Goal: Find contact information: Find contact information

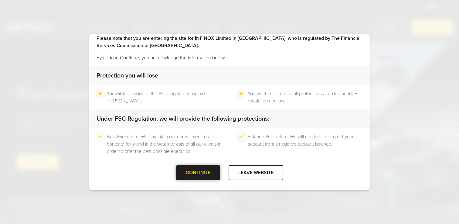
click at [188, 178] on div "CONTINUE" at bounding box center [198, 172] width 44 height 15
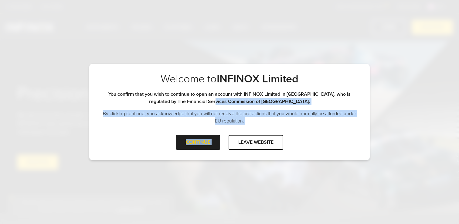
drag, startPoint x: 198, startPoint y: 143, endPoint x: 227, endPoint y: 101, distance: 51.4
click at [227, 101] on div "Welcome to INFINOX Limited Please note that you are entering the site for INFIN…" at bounding box center [229, 112] width 280 height 96
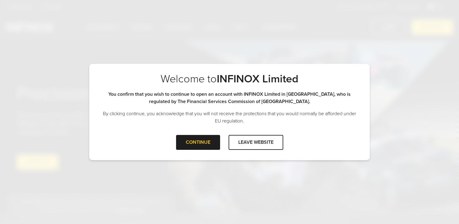
click at [200, 134] on div "Welcome to INFINOX Limited You confirm that you wish to continue to open an acc…" at bounding box center [229, 103] width 280 height 63
click at [198, 142] on div at bounding box center [198, 142] width 0 height 0
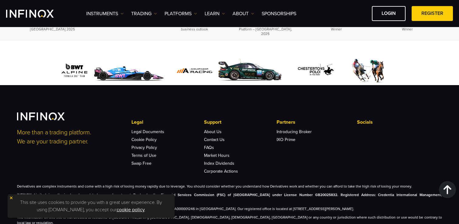
scroll to position [1906, 0]
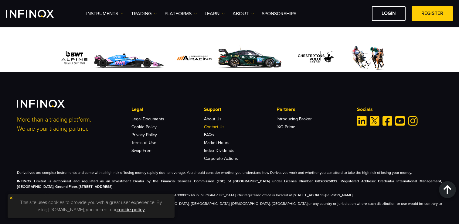
click at [214, 124] on link "Contact Us" at bounding box center [214, 126] width 21 height 5
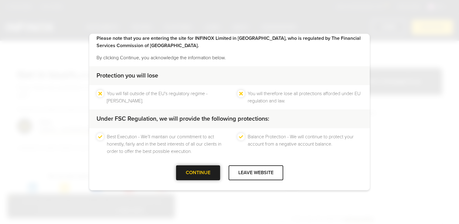
click at [198, 172] on div at bounding box center [198, 172] width 0 height 0
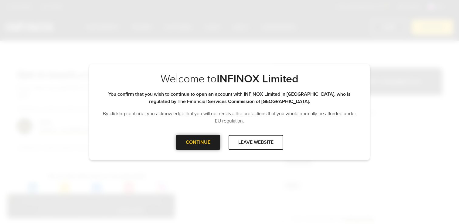
click at [198, 142] on div at bounding box center [198, 142] width 0 height 0
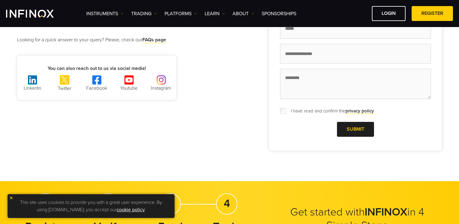
scroll to position [111, 0]
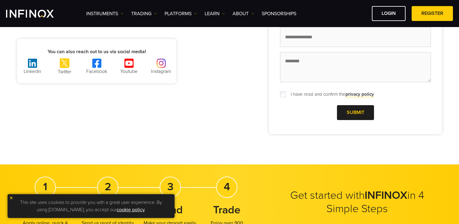
click at [42, 17] on img "INFINOX Logo" at bounding box center [30, 14] width 48 height 8
